Goal: Find specific page/section: Find specific page/section

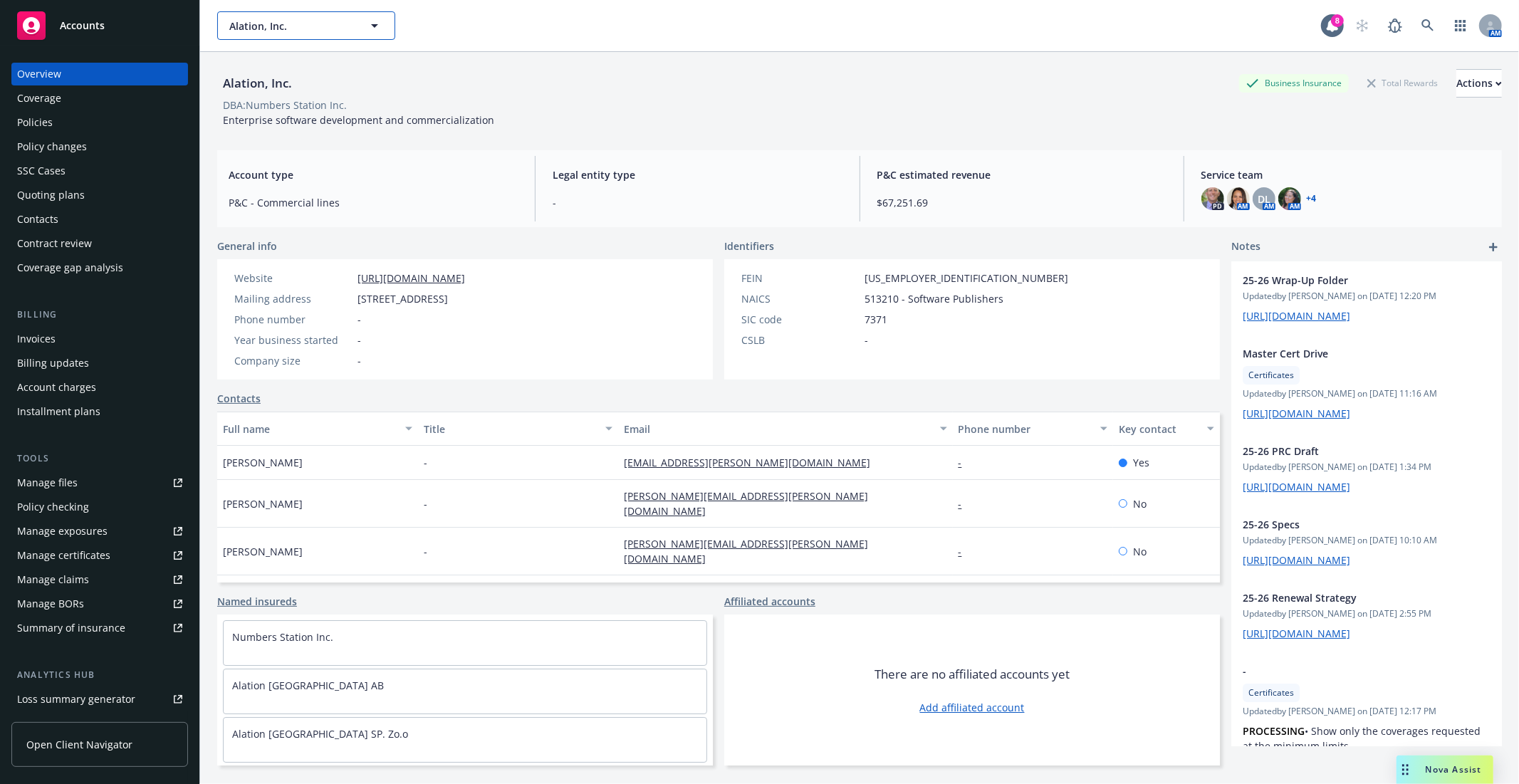
click at [275, 29] on span "Alation, Inc." at bounding box center [290, 26] width 123 height 15
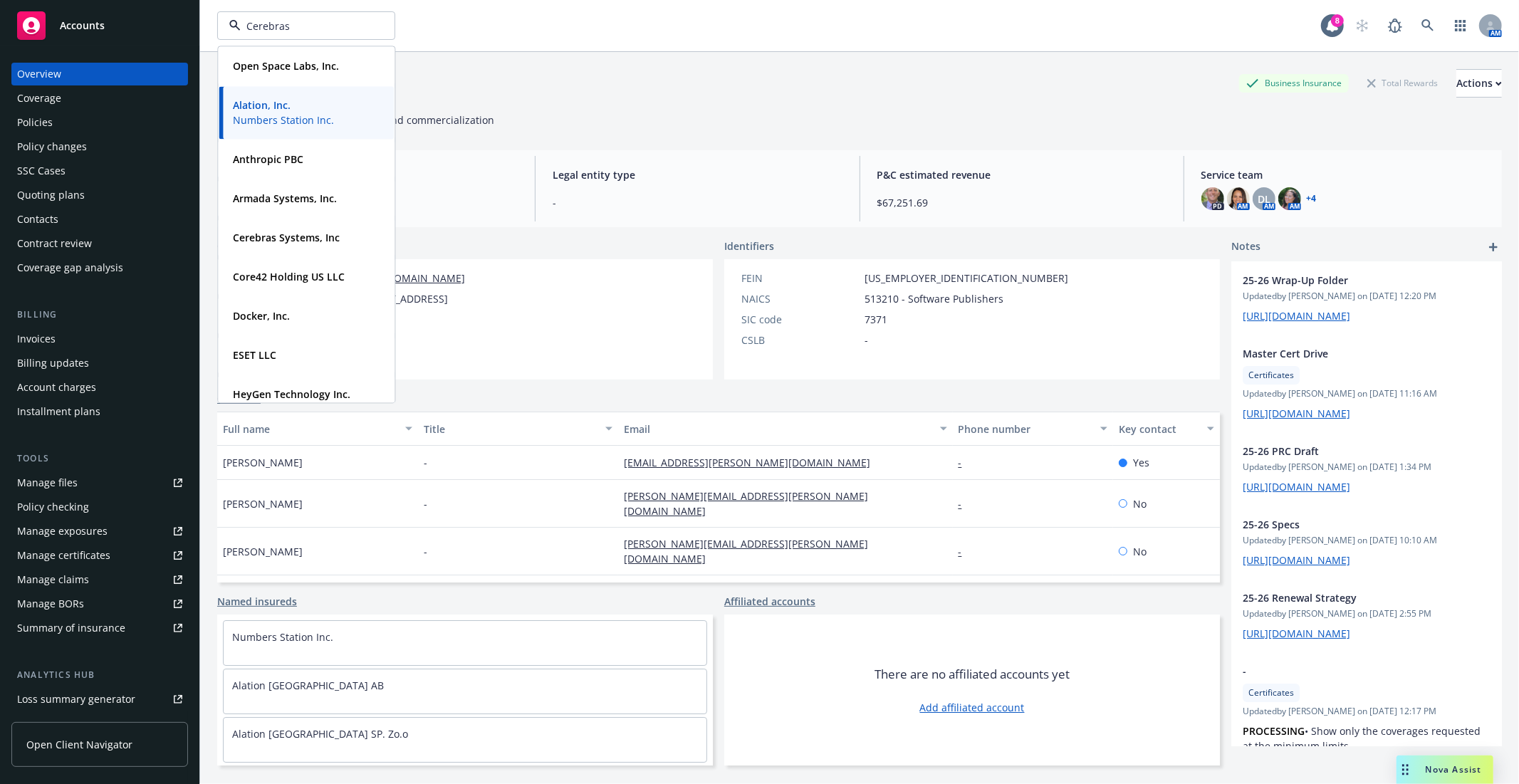
type input "Cerebras"
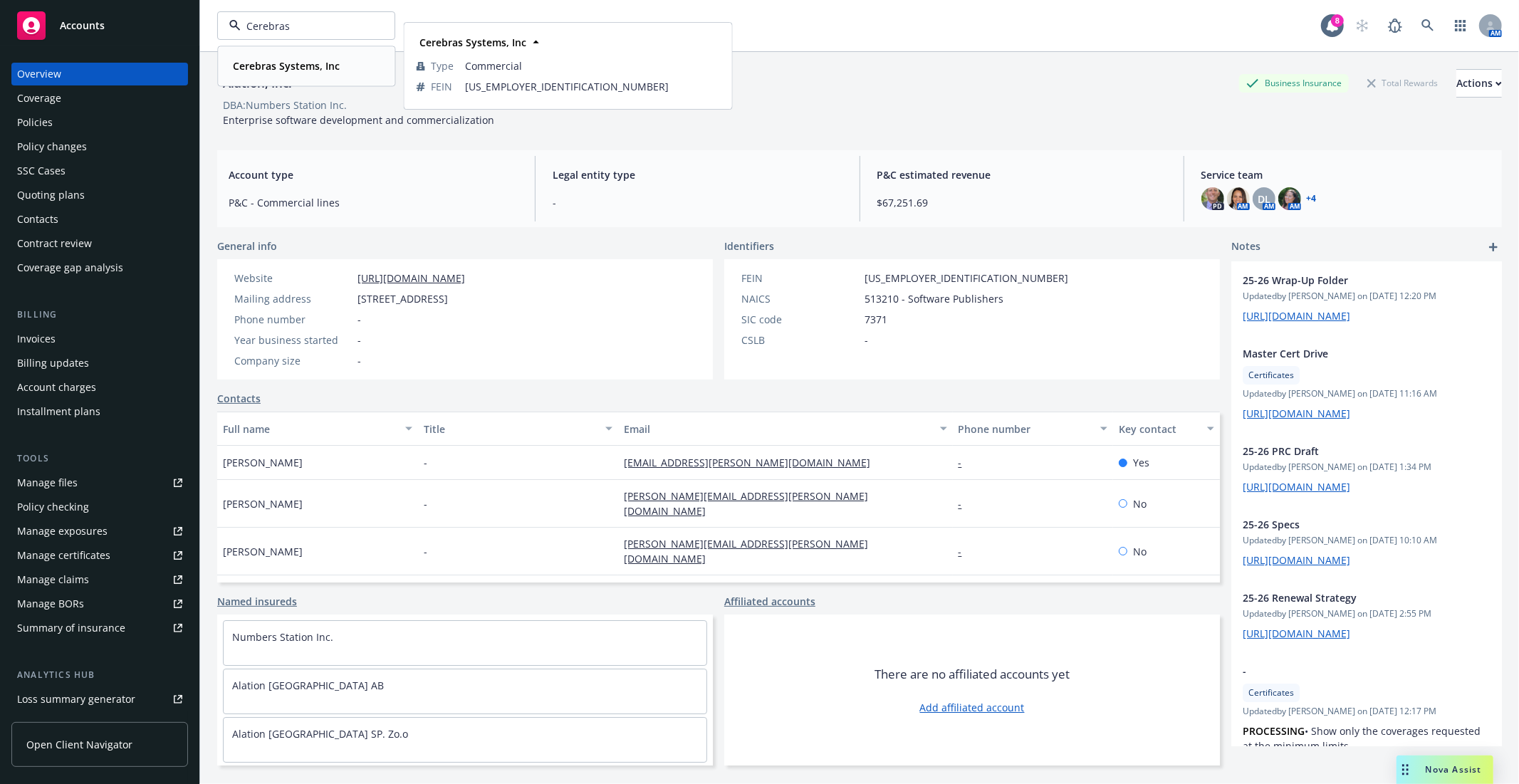
click at [285, 74] on div "Cerebras Systems, Inc" at bounding box center [285, 66] width 116 height 21
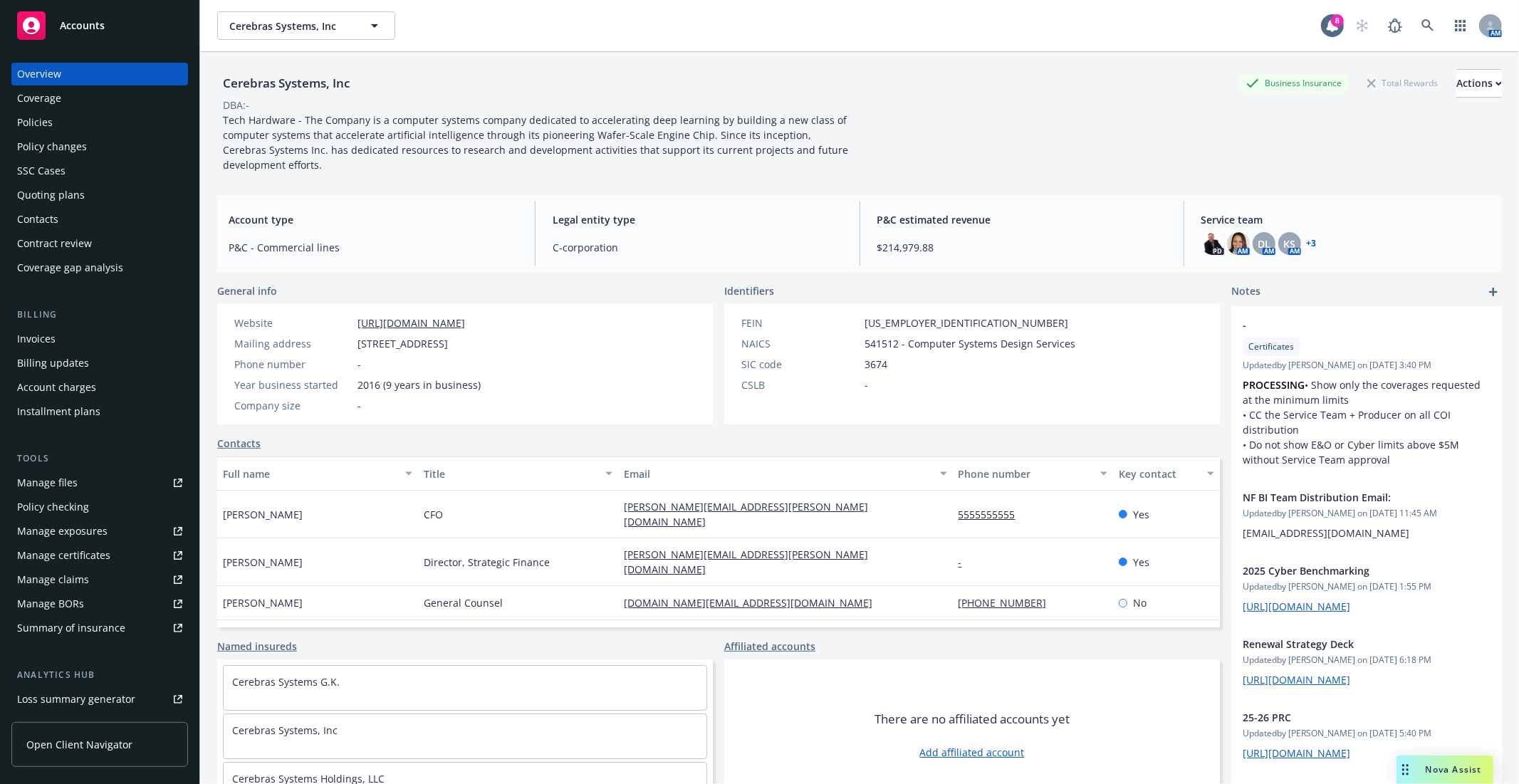
click at [72, 347] on div "Invoices" at bounding box center [100, 339] width 166 height 23
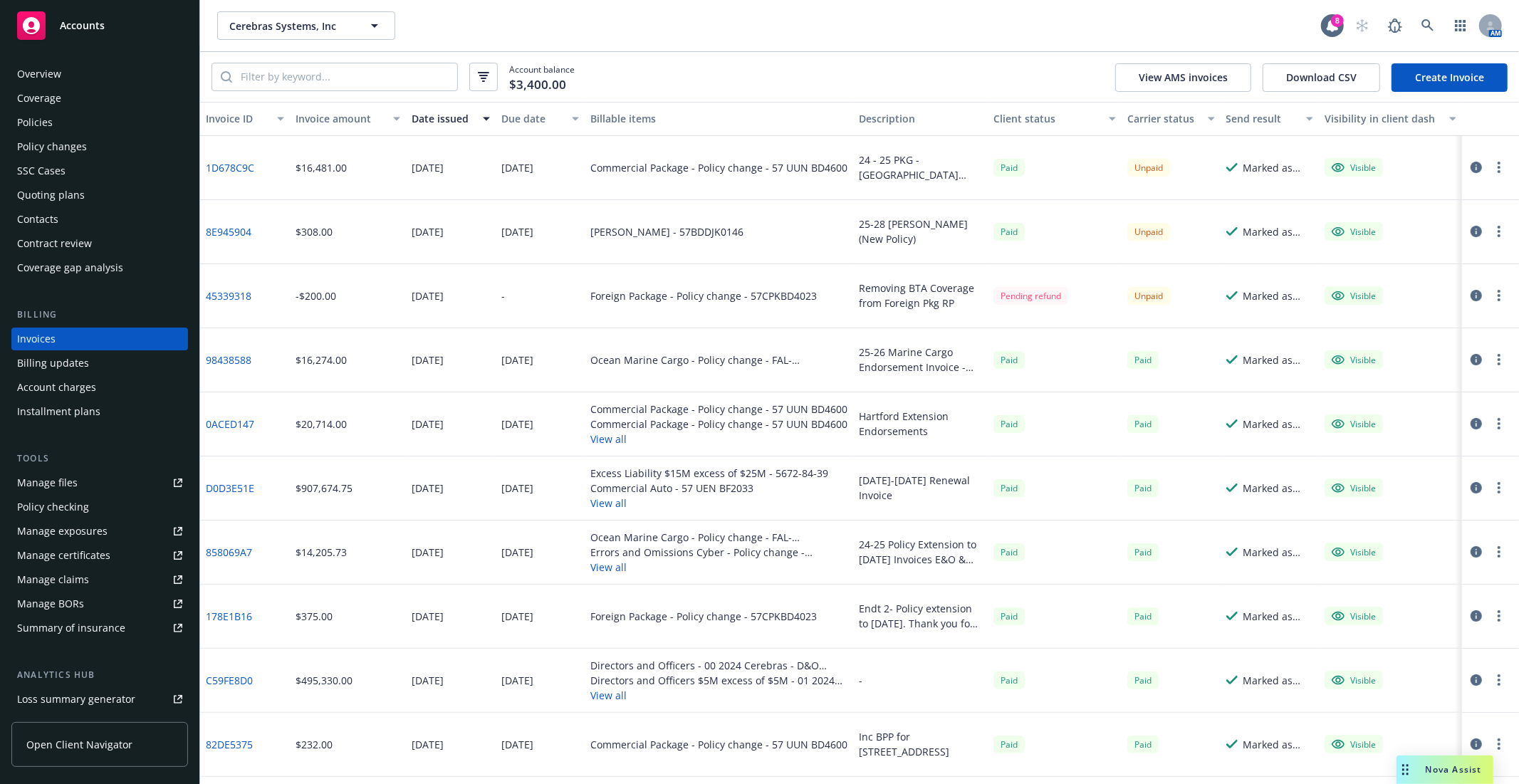
click at [575, 250] on div "[DATE]" at bounding box center [541, 233] width 90 height 64
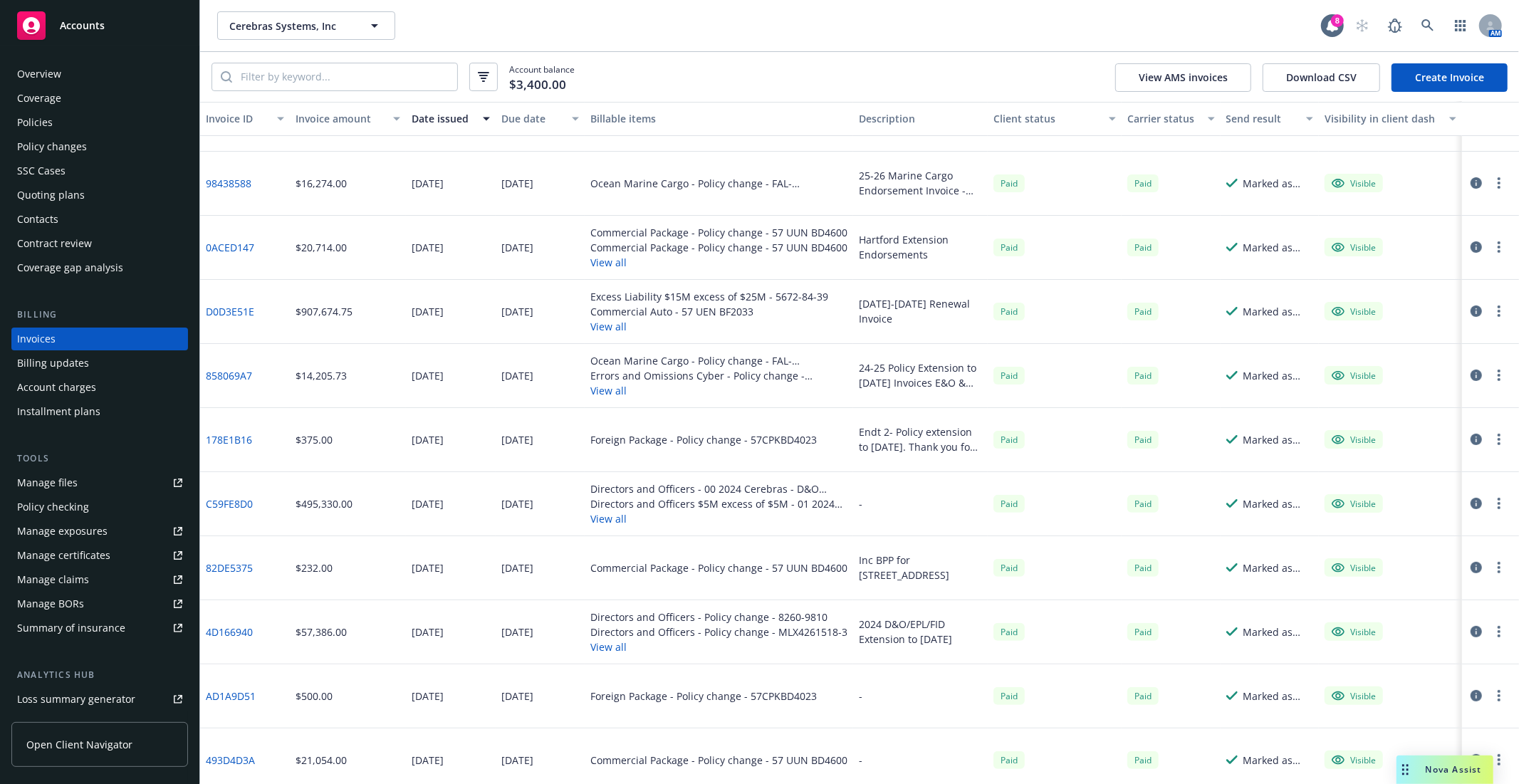
click at [870, 30] on div "Cerebras Systems, Inc Cerebras Systems, Inc" at bounding box center [768, 26] width 1104 height 29
